Goal: Task Accomplishment & Management: Use online tool/utility

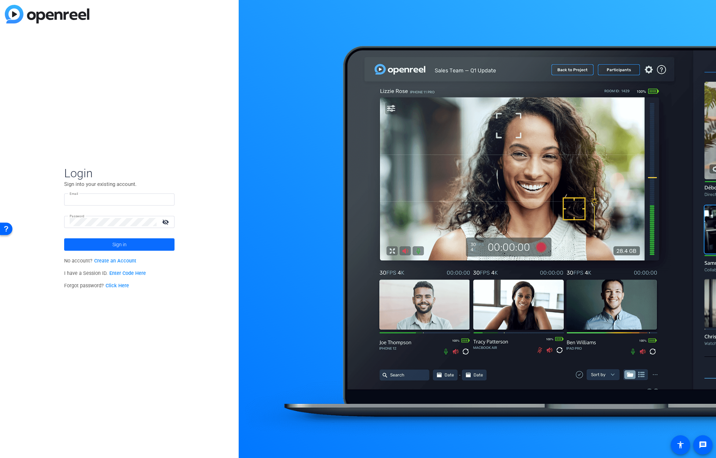
type input "[PERSON_NAME][EMAIL_ADDRESS][DOMAIN_NAME]"
click at [117, 246] on span "Sign in" at bounding box center [119, 244] width 14 height 17
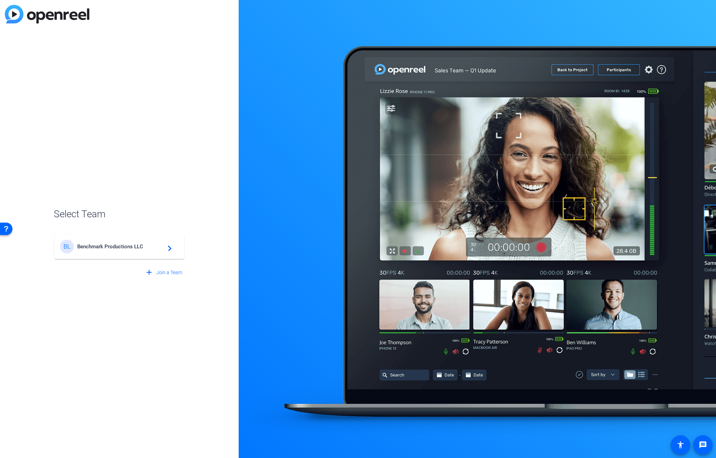
click at [113, 259] on div "BL Benchmark Productions LLC navigate_next" at bounding box center [119, 243] width 131 height 33
click at [118, 241] on div "BL Benchmark Productions LLC navigate_next" at bounding box center [119, 247] width 119 height 14
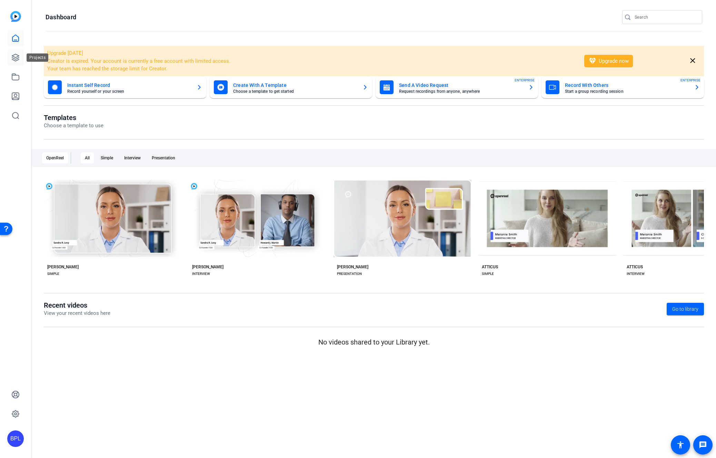
click at [12, 56] on icon at bounding box center [15, 57] width 7 height 7
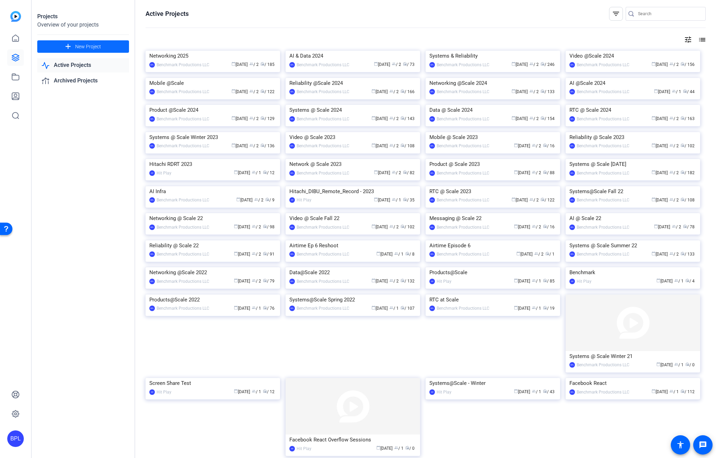
click at [93, 43] on span "New Project" at bounding box center [88, 46] width 26 height 7
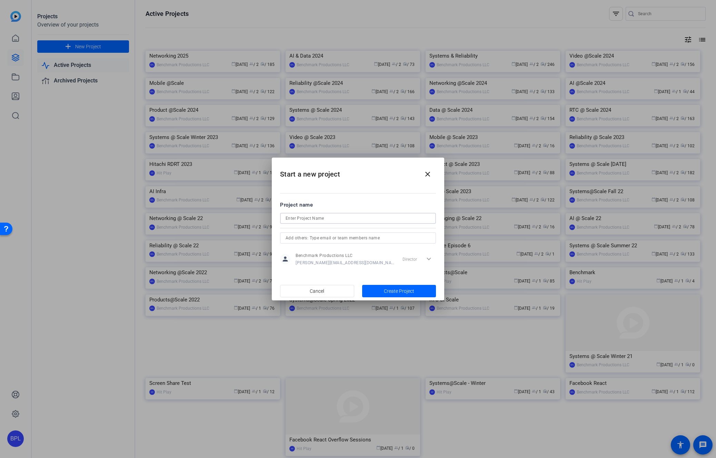
click at [318, 219] on input at bounding box center [358, 218] width 145 height 8
type input "Product 2025"
click at [407, 292] on span "Create Project" at bounding box center [399, 291] width 30 height 7
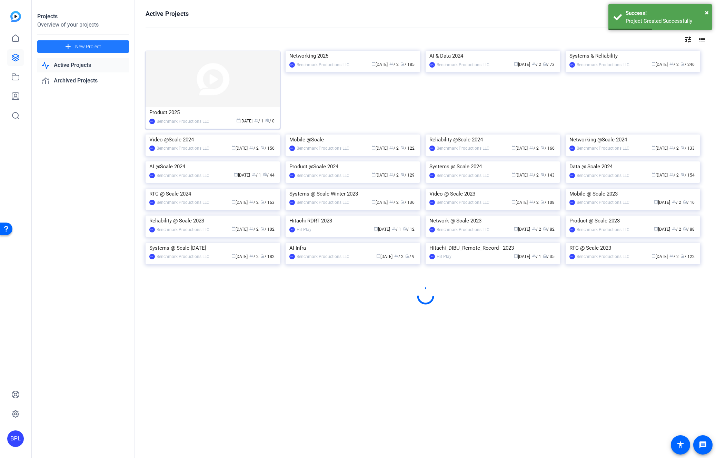
click at [225, 80] on img at bounding box center [213, 79] width 134 height 57
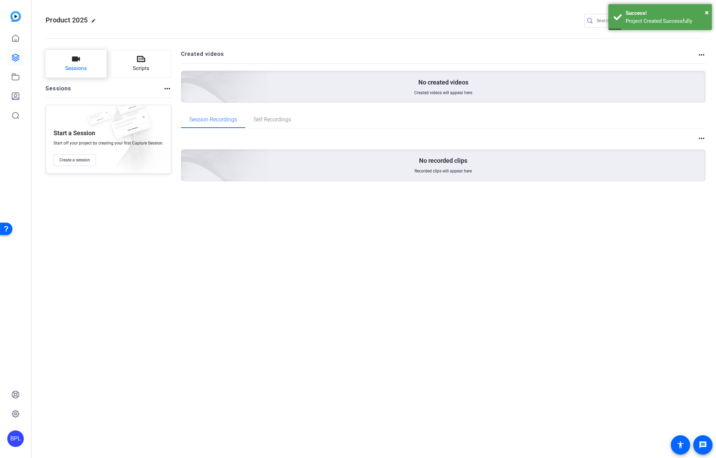
click at [88, 63] on button "Sessions" at bounding box center [76, 64] width 61 height 28
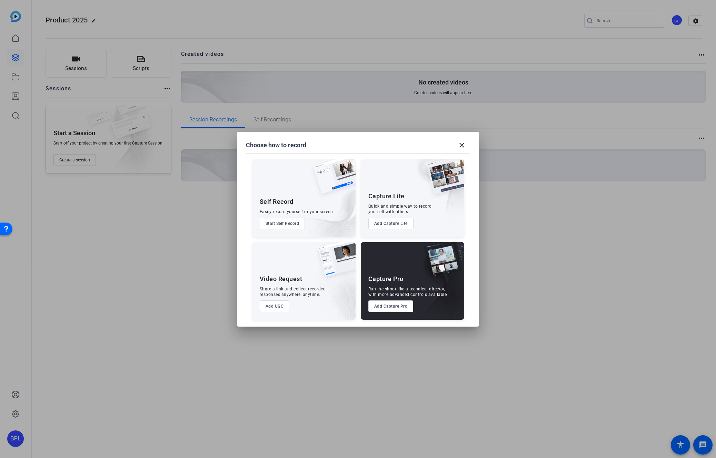
click at [396, 304] on button "Add Capture Pro" at bounding box center [390, 306] width 45 height 12
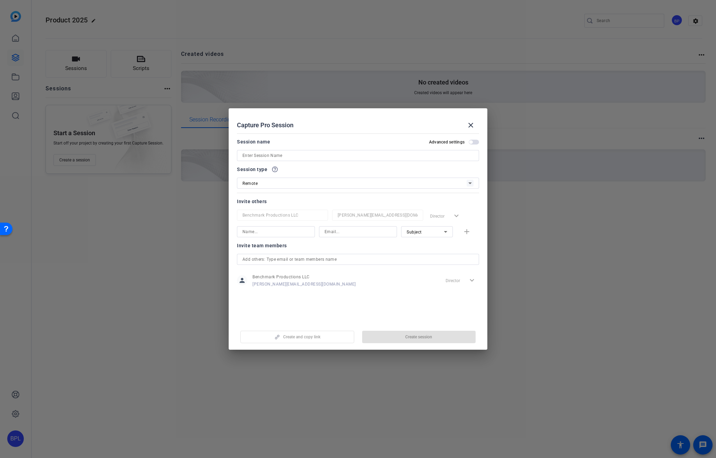
click at [277, 156] on input at bounding box center [357, 155] width 231 height 8
paste input "Jubin"
type input "Jubin"
click at [402, 335] on span "button" at bounding box center [419, 337] width 114 height 17
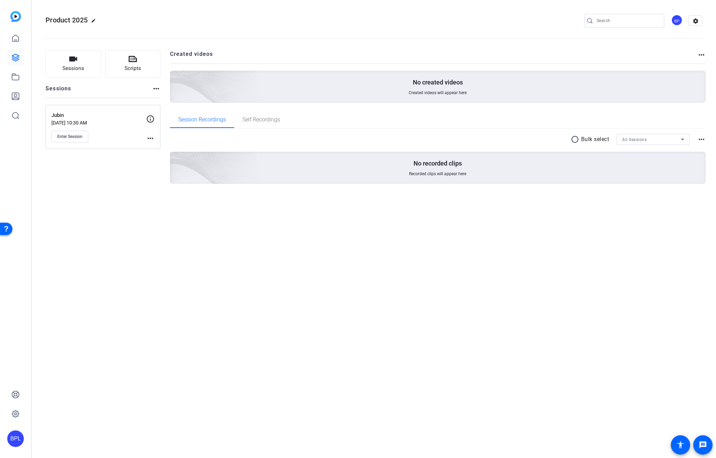
click at [163, 11] on div "Product 2025 edit BP settings" at bounding box center [374, 21] width 657 height 52
